Goal: Information Seeking & Learning: Learn about a topic

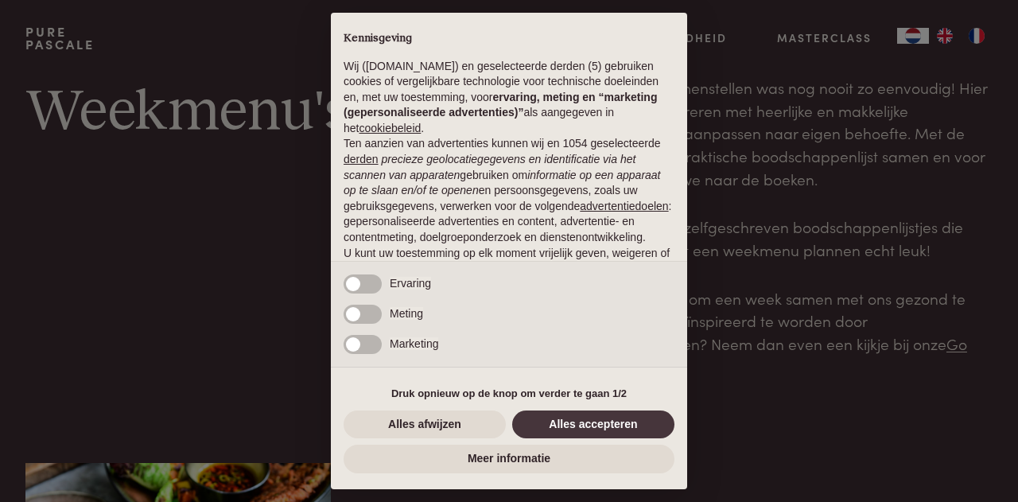
scroll to position [137, 0]
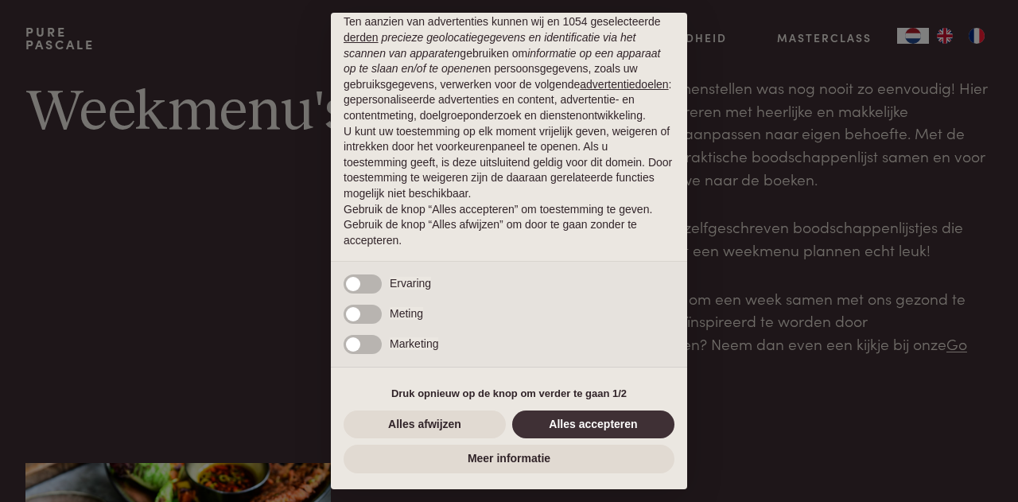
click at [578, 424] on button "Alles accepteren" at bounding box center [593, 424] width 162 height 29
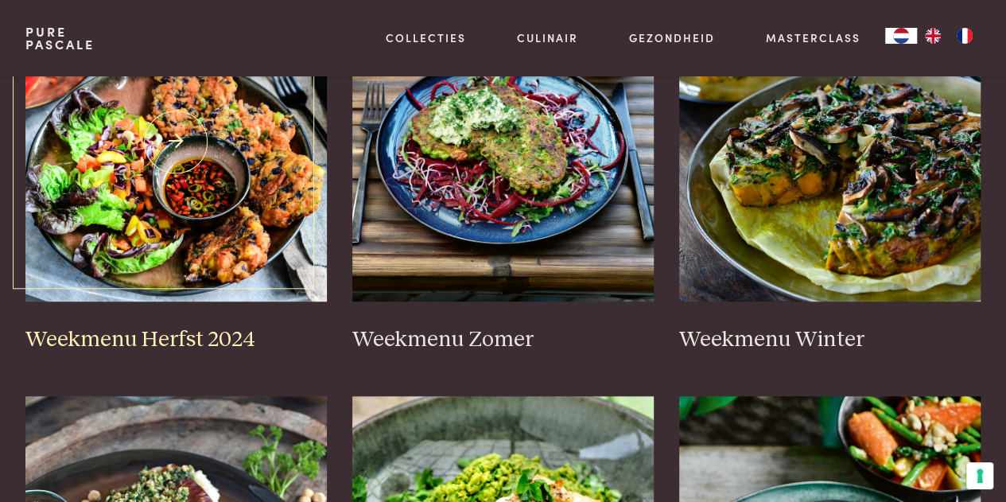
scroll to position [477, 0]
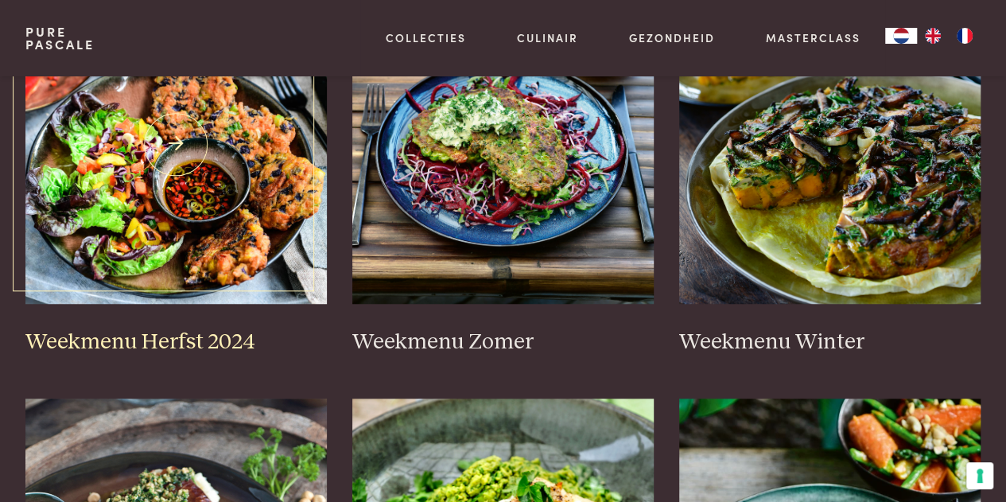
click at [169, 144] on img at bounding box center [175, 145] width 301 height 318
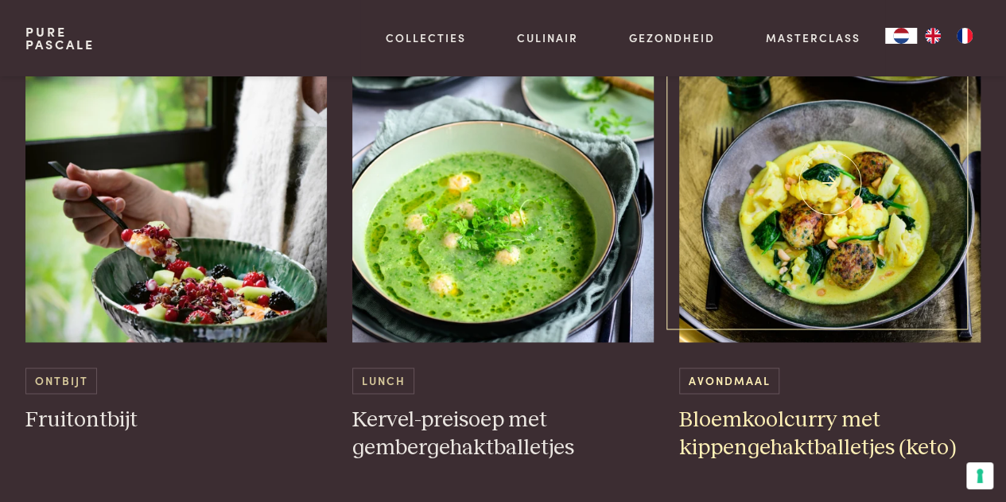
scroll to position [1034, 0]
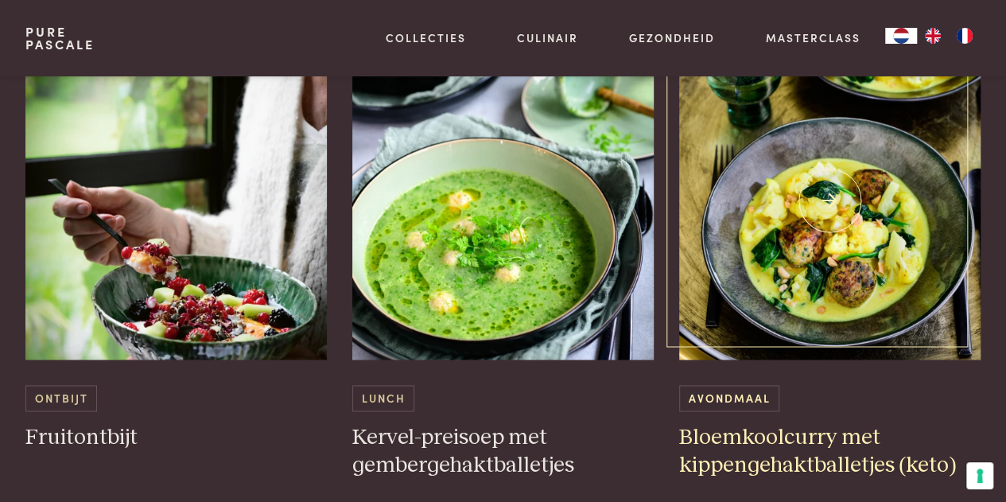
click at [730, 397] on span "Avondmaal" at bounding box center [729, 398] width 100 height 26
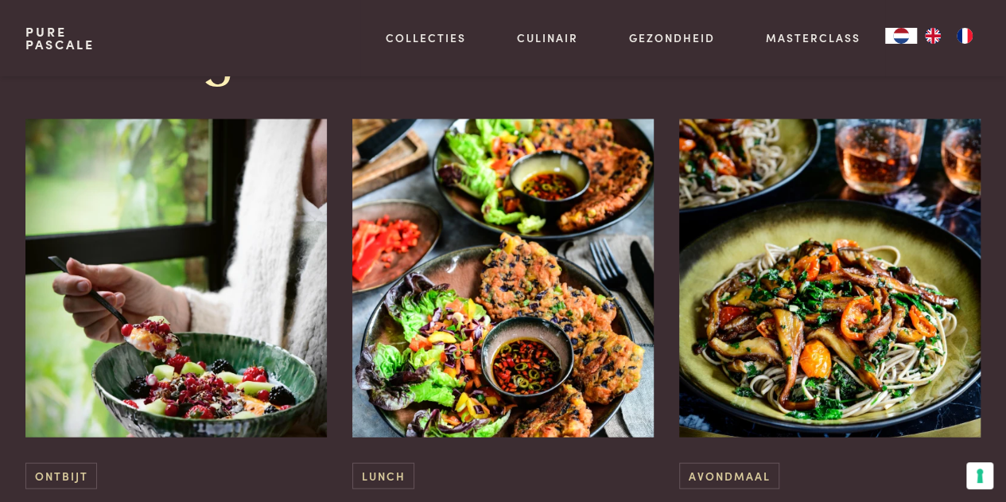
scroll to position [1352, 0]
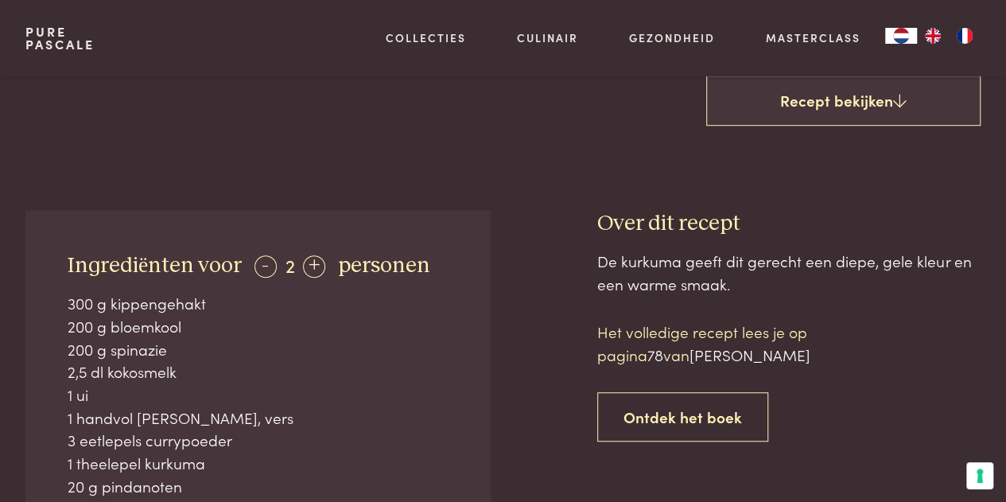
scroll to position [477, 0]
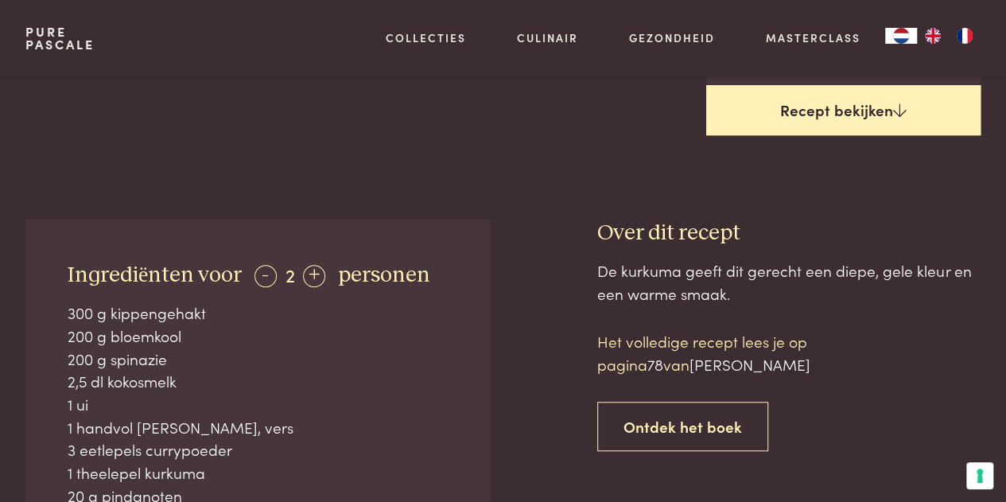
click at [856, 113] on link "Recept bekijken" at bounding box center [843, 110] width 275 height 51
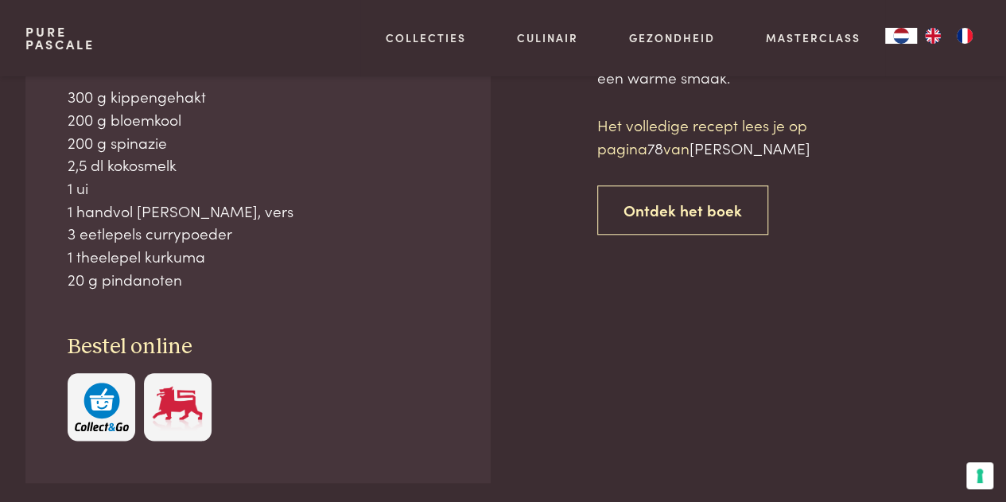
scroll to position [694, 0]
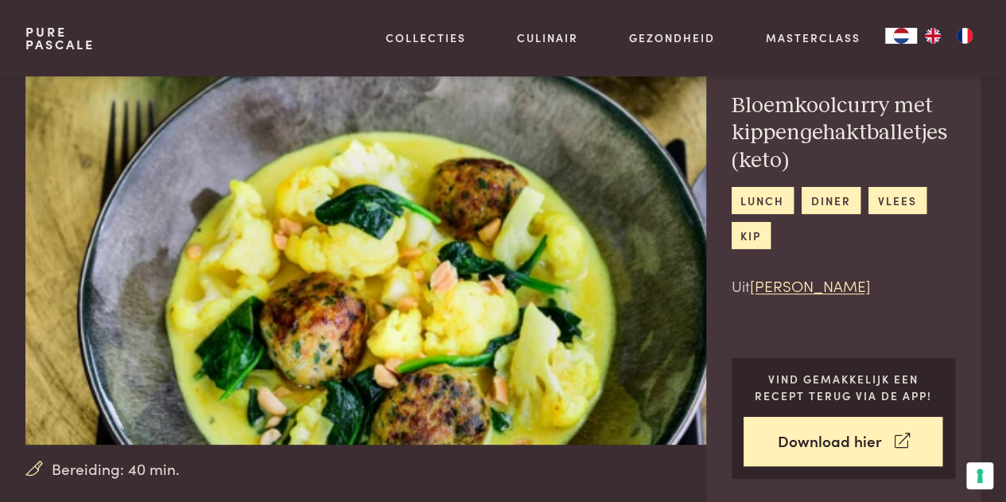
scroll to position [138, 0]
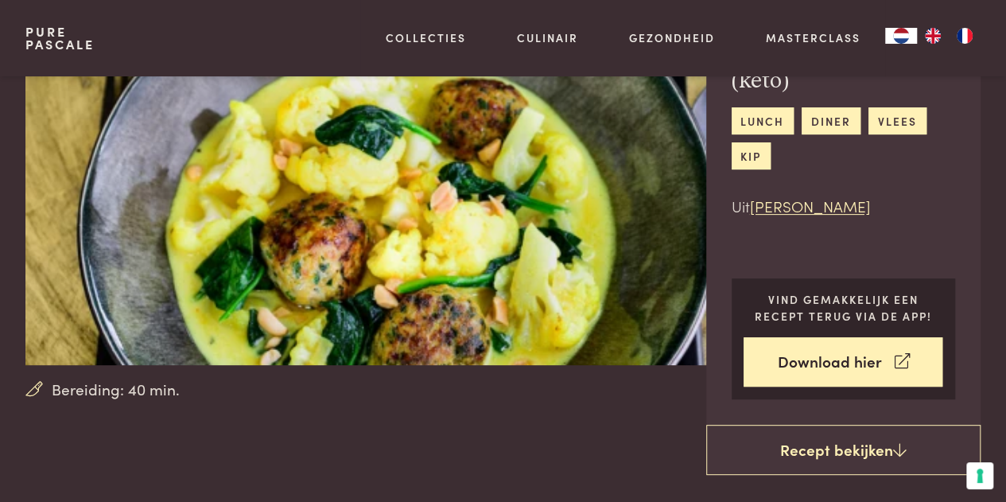
scroll to position [694, 0]
